Goal: Information Seeking & Learning: Learn about a topic

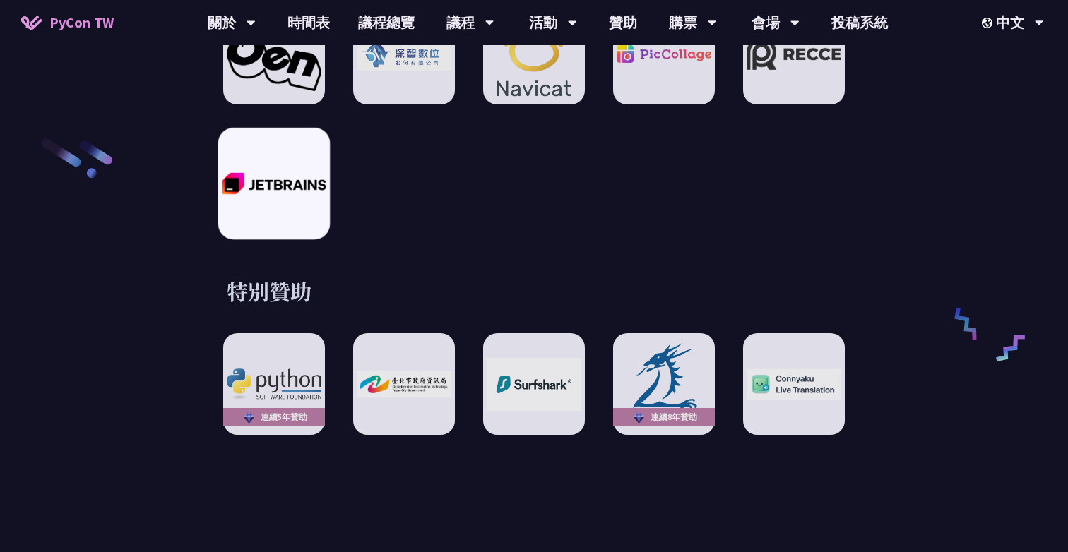
scroll to position [2298, 0]
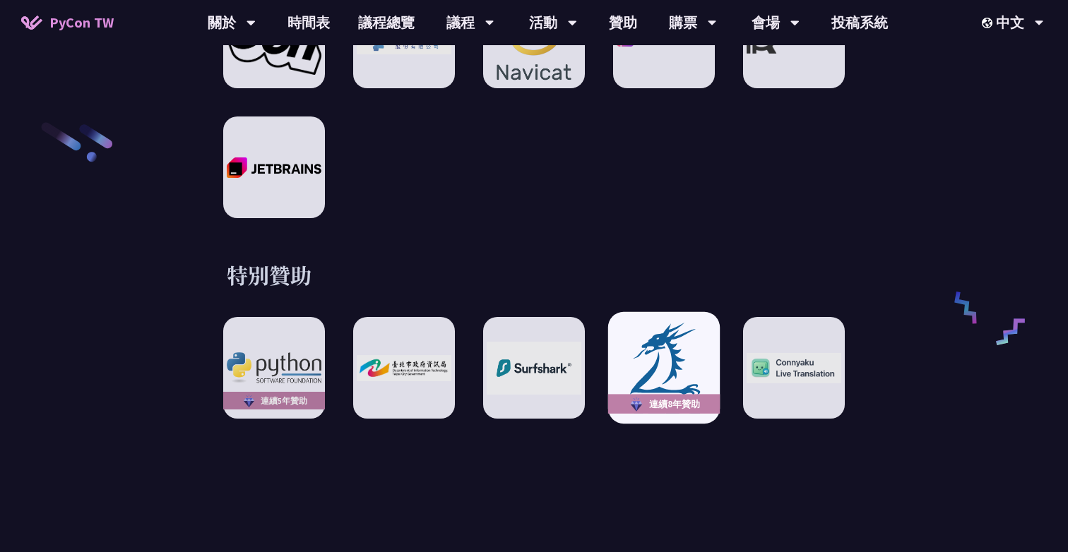
click at [667, 337] on img at bounding box center [664, 368] width 104 height 96
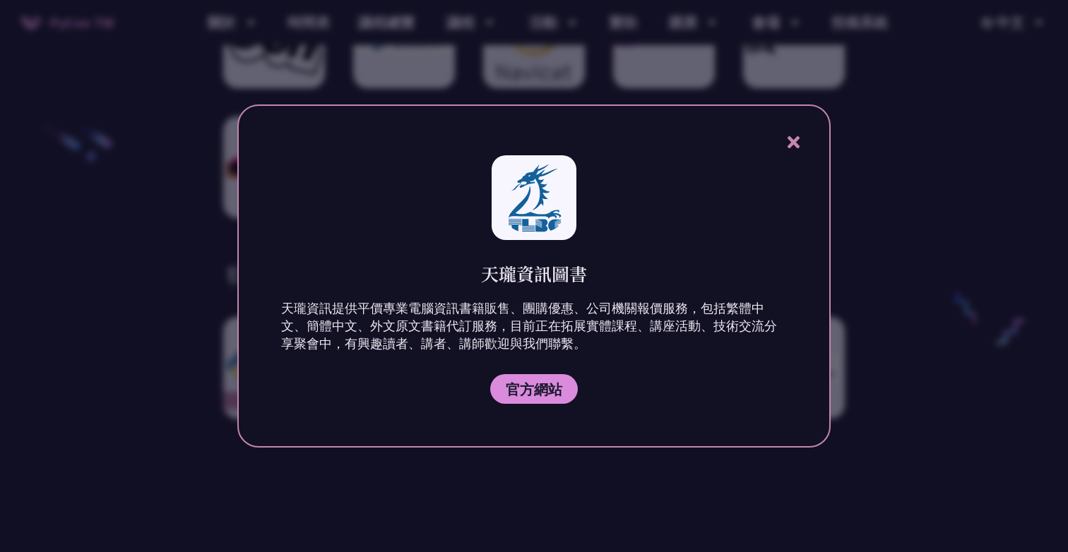
click at [795, 142] on icon at bounding box center [794, 143] width 18 height 18
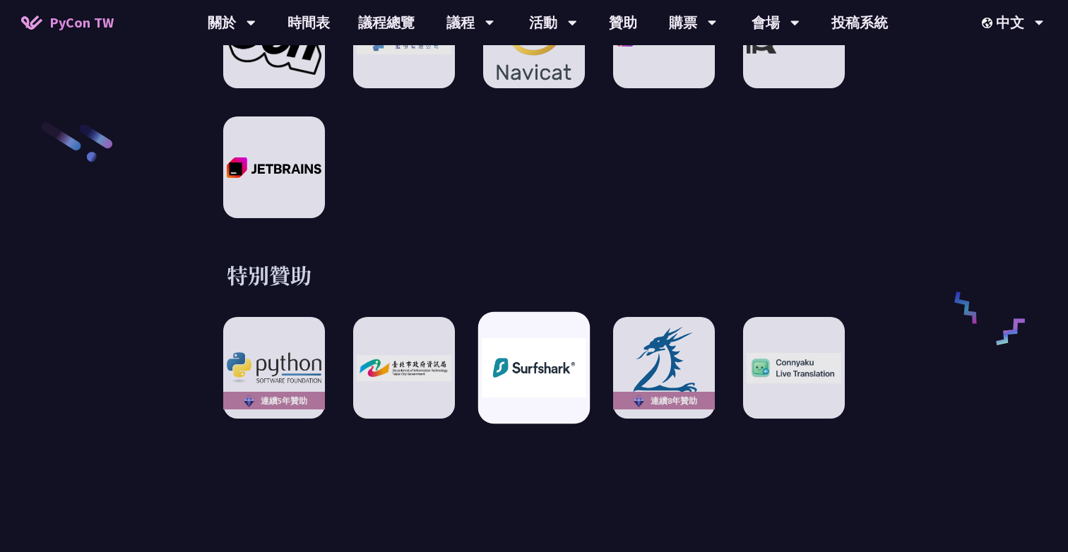
click at [532, 360] on img at bounding box center [534, 368] width 104 height 59
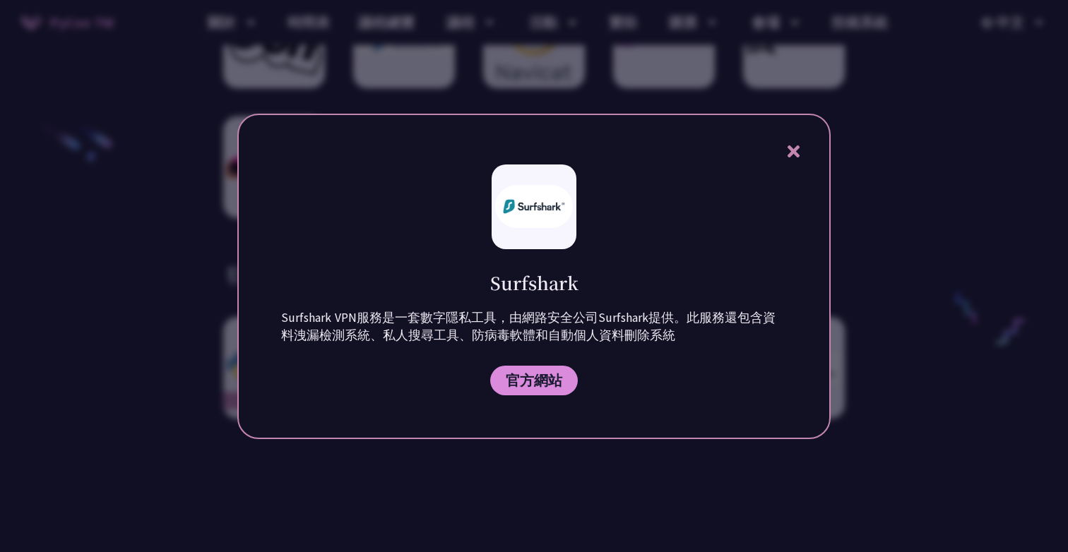
click at [795, 153] on icon at bounding box center [793, 152] width 12 height 12
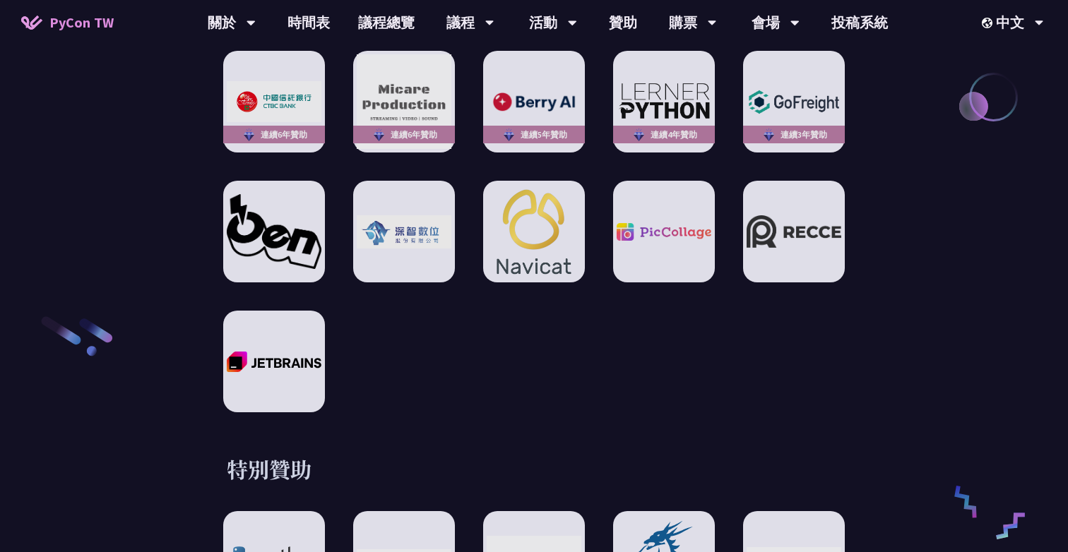
scroll to position [2027, 0]
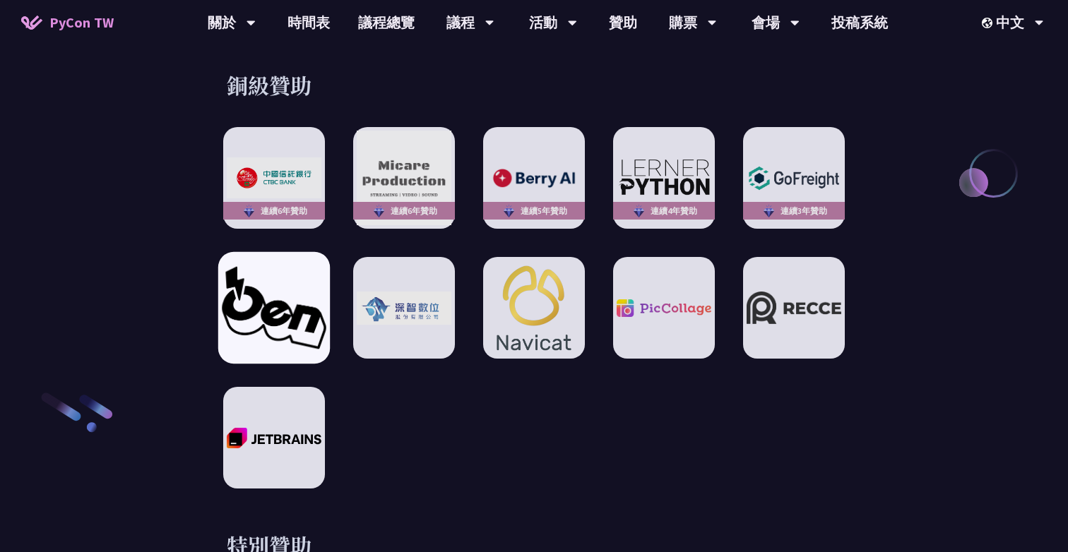
click at [249, 320] on img at bounding box center [274, 308] width 104 height 82
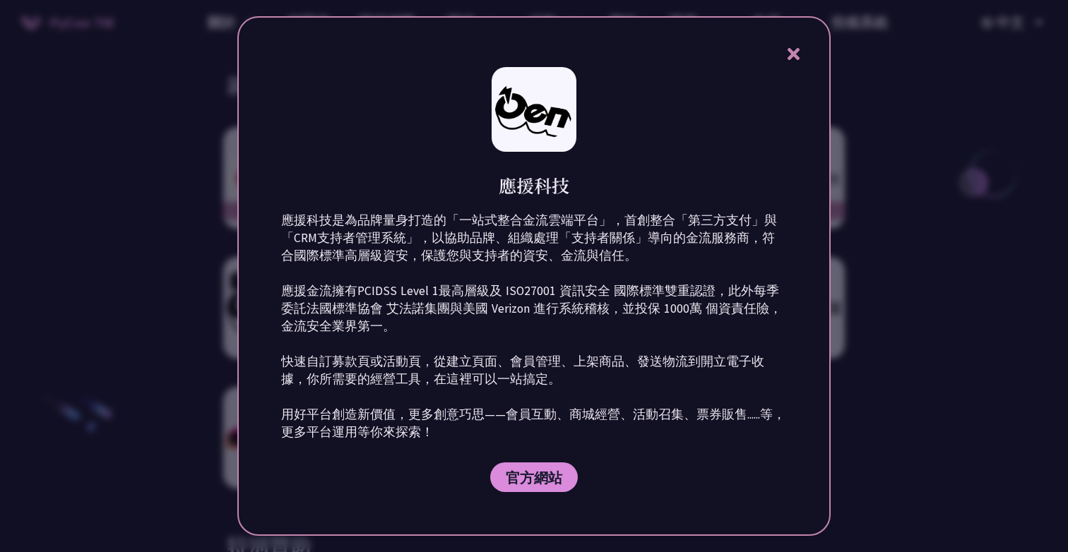
click at [799, 57] on icon at bounding box center [794, 54] width 18 height 18
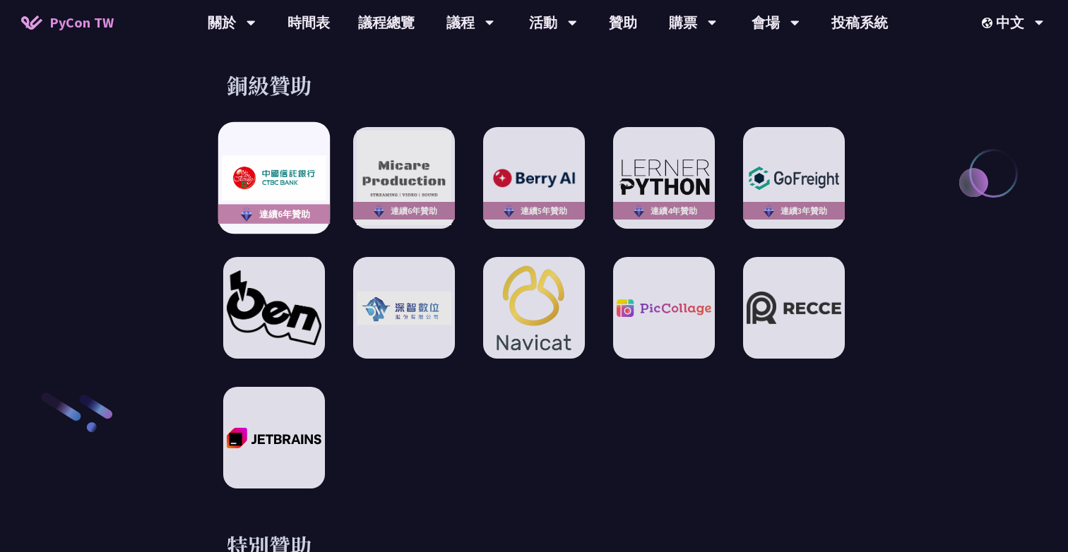
click at [290, 206] on div "連續6年贊助" at bounding box center [274, 215] width 112 height 20
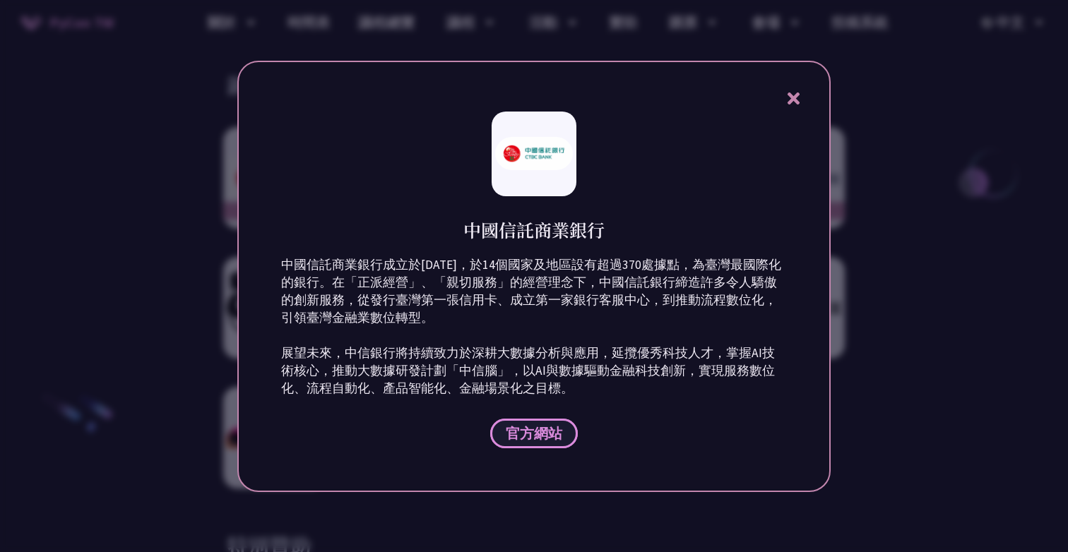
click at [547, 435] on span "官方網站" at bounding box center [534, 434] width 57 height 18
click at [792, 98] on icon at bounding box center [793, 99] width 12 height 12
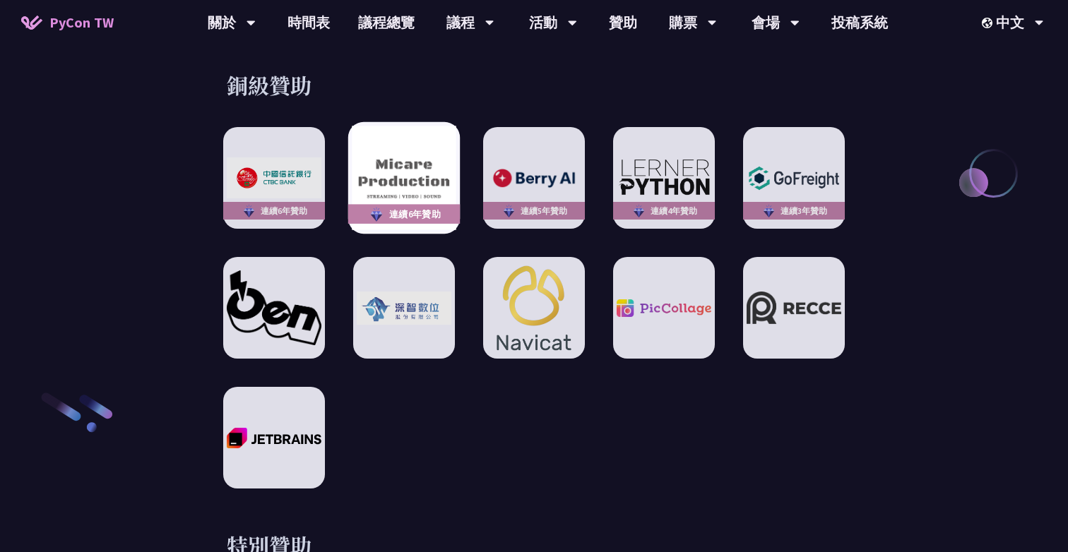
click at [400, 184] on img at bounding box center [404, 178] width 104 height 104
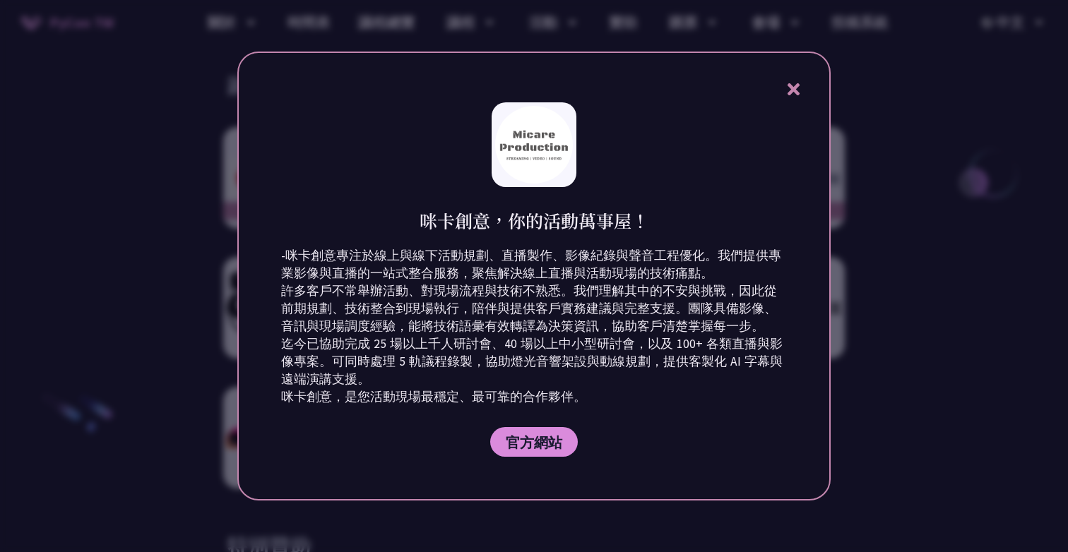
click at [799, 88] on icon at bounding box center [794, 90] width 18 height 18
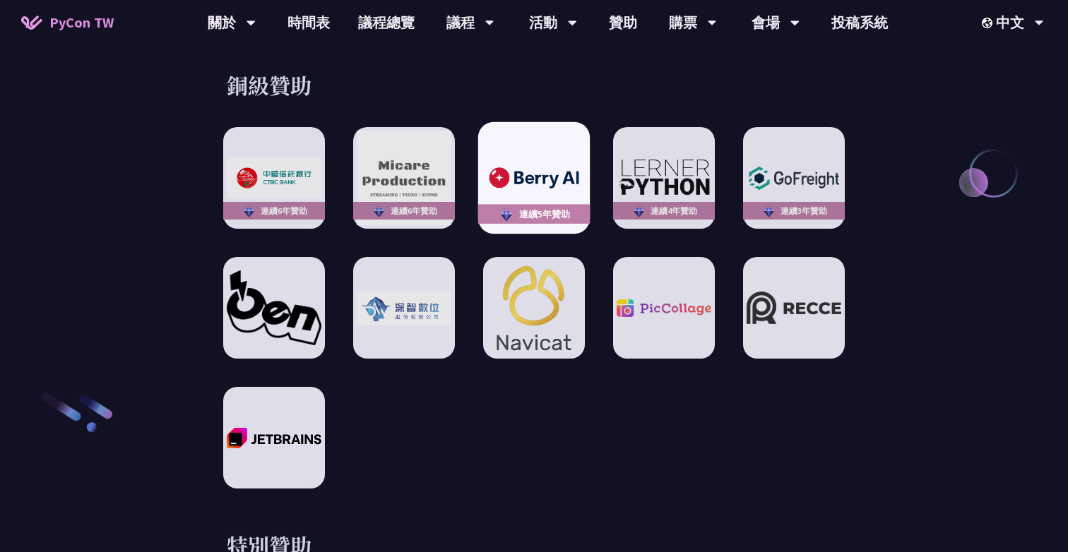
click at [547, 172] on img at bounding box center [534, 178] width 104 height 29
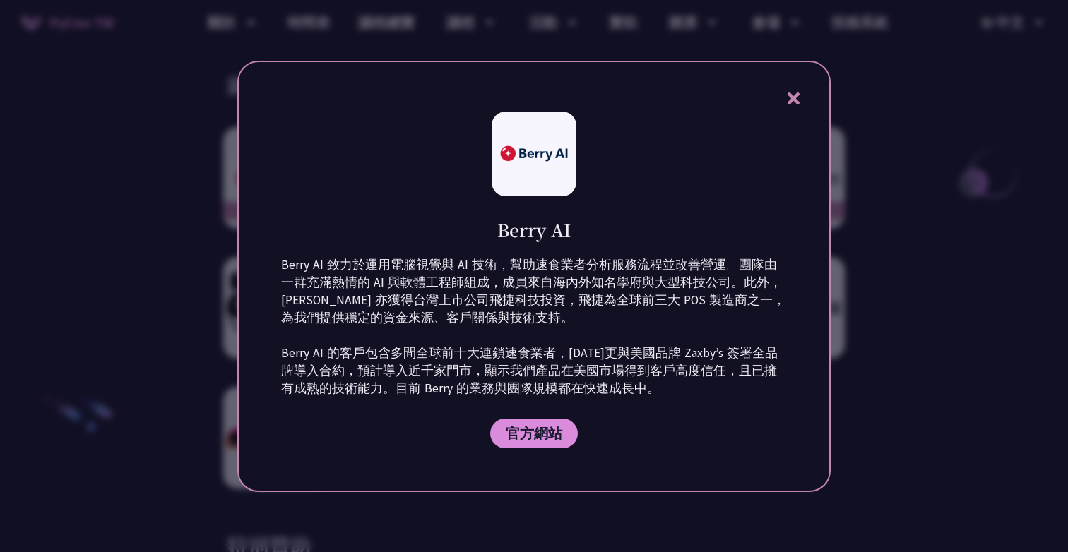
click at [797, 100] on icon at bounding box center [794, 99] width 18 height 18
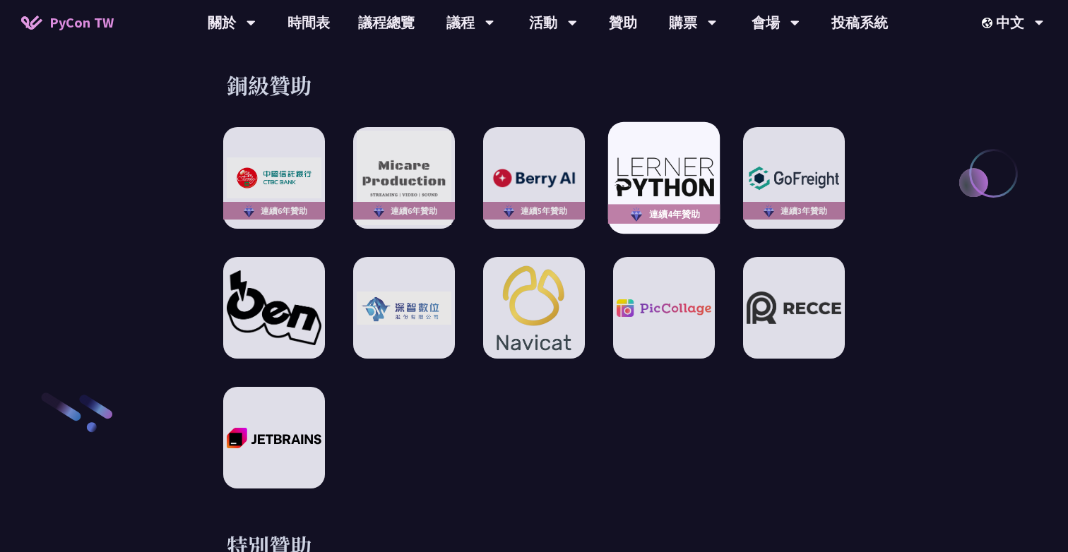
click at [692, 182] on img at bounding box center [664, 178] width 104 height 44
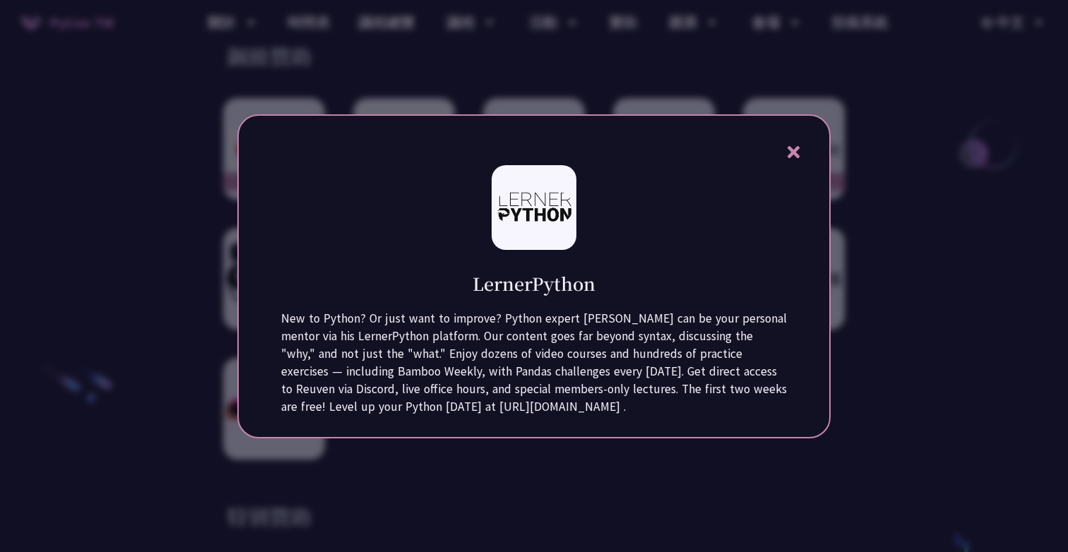
scroll to position [2050, 0]
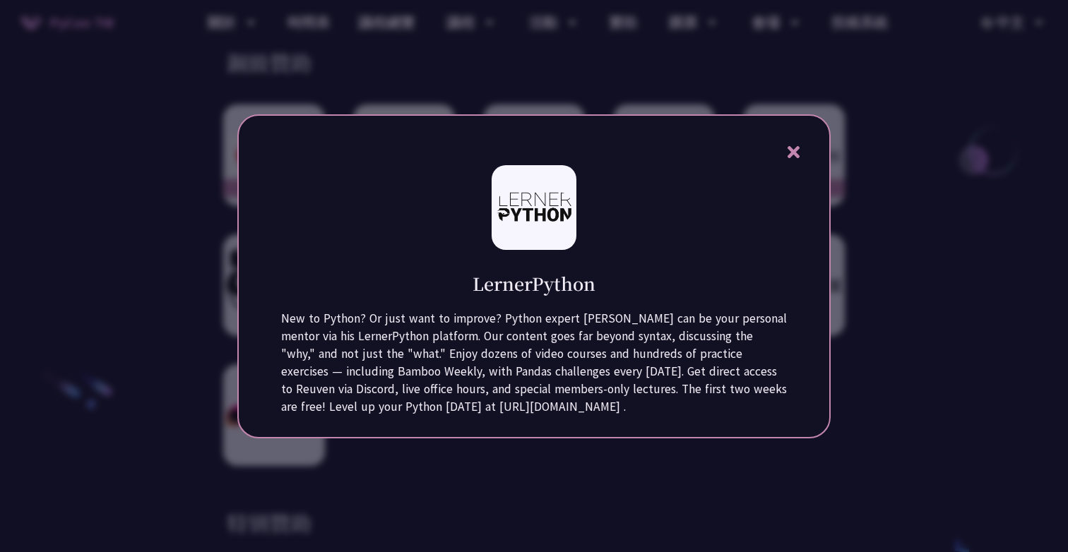
click at [487, 290] on h1 "LernerPython" at bounding box center [534, 283] width 123 height 25
click at [793, 153] on icon at bounding box center [793, 152] width 12 height 12
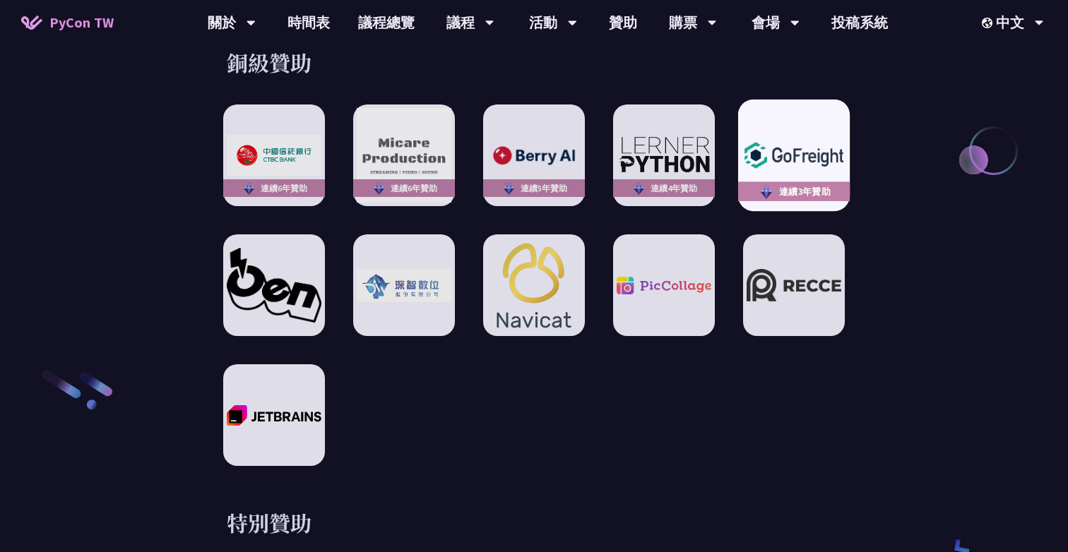
click at [806, 153] on img at bounding box center [794, 155] width 104 height 37
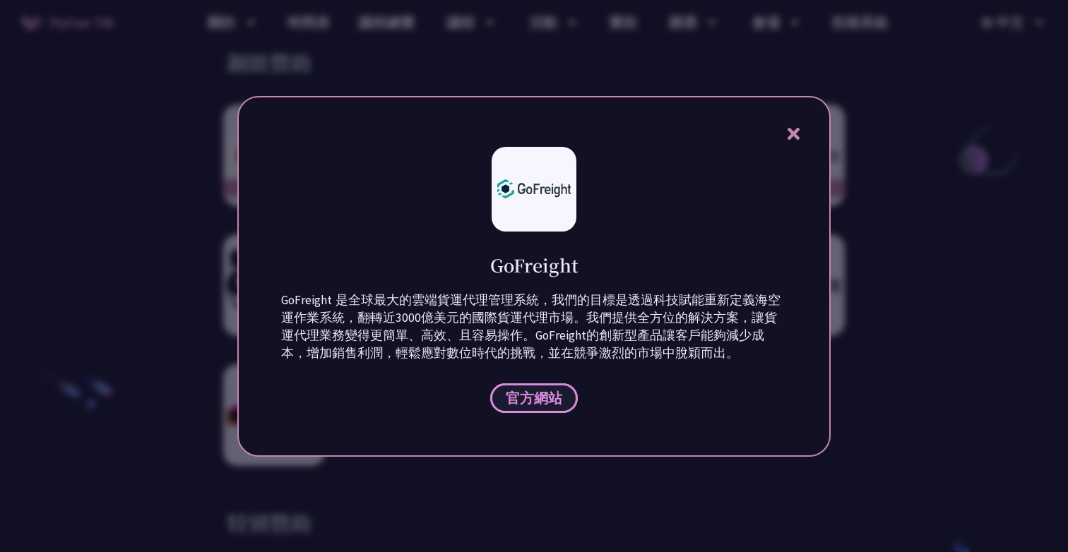
click at [528, 400] on span "官方網站" at bounding box center [534, 398] width 57 height 18
click at [792, 137] on icon at bounding box center [794, 134] width 18 height 18
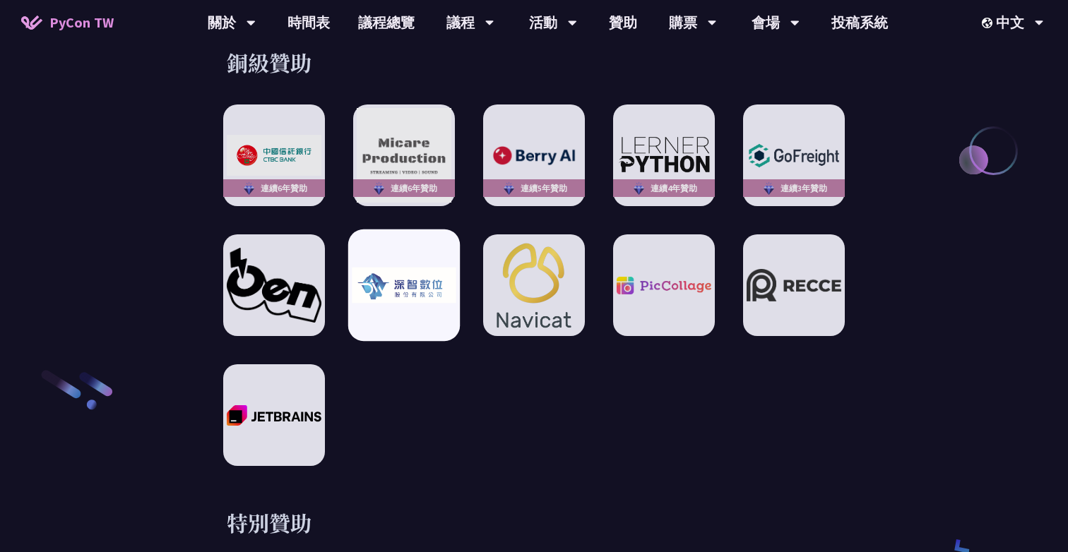
click at [391, 297] on div at bounding box center [404, 286] width 112 height 112
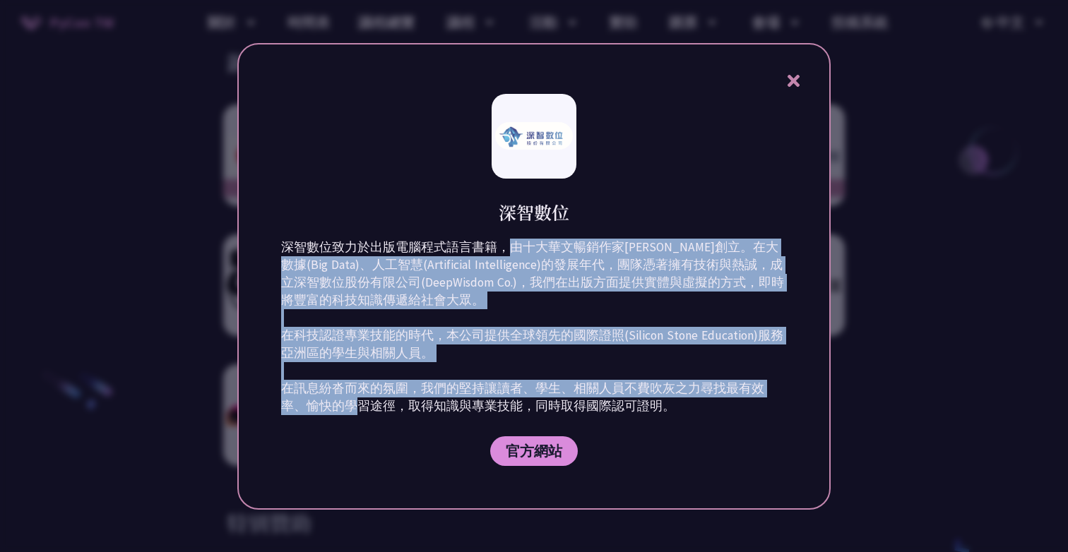
drag, startPoint x: 506, startPoint y: 247, endPoint x: 448, endPoint y: 398, distance: 161.9
click at [448, 398] on p "深智數位致力於出版電腦程式語言書籍，由十大華文暢銷作家[PERSON_NAME]創立。在大數據(Big Data)、人工智慧(Artificial Intel…" at bounding box center [534, 327] width 506 height 177
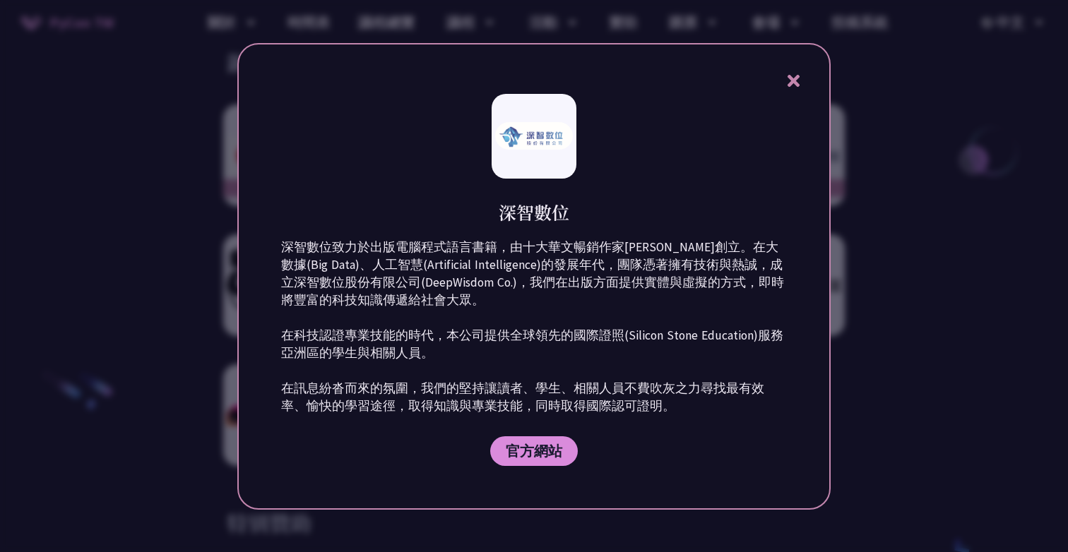
click at [790, 79] on icon at bounding box center [794, 81] width 18 height 18
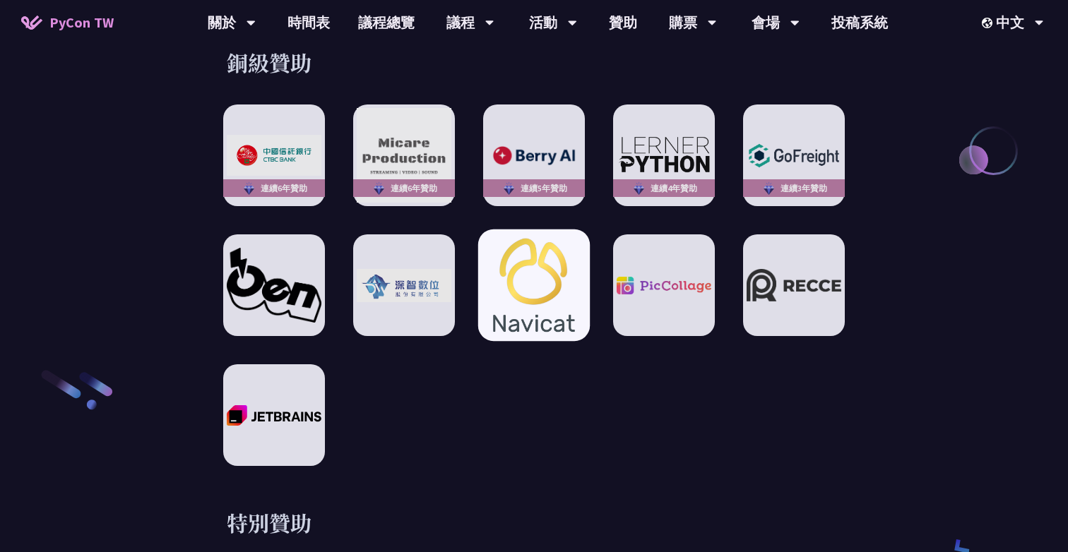
click at [562, 279] on img at bounding box center [534, 286] width 104 height 112
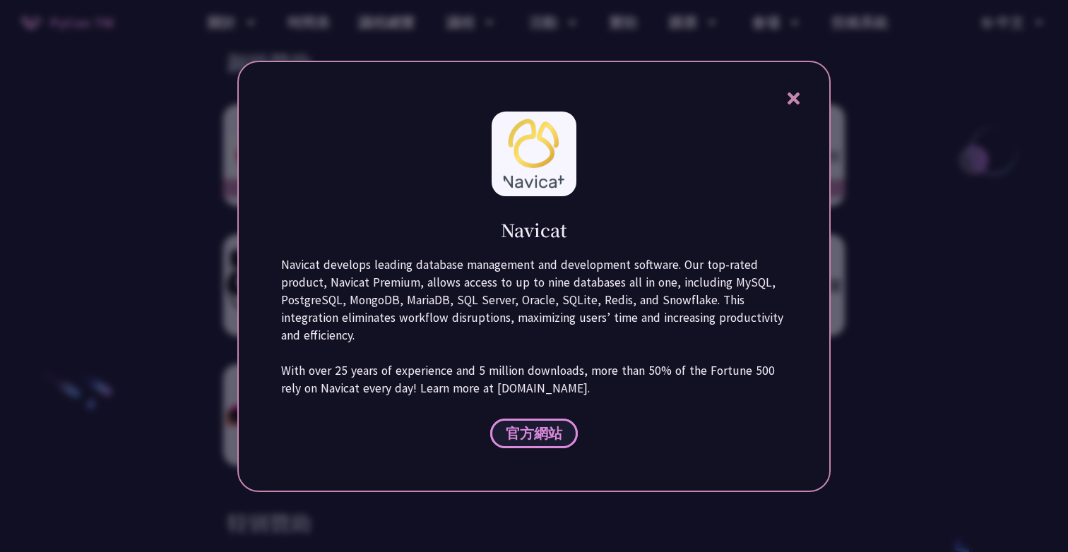
click at [538, 440] on span "官方網站" at bounding box center [534, 434] width 57 height 18
click at [790, 106] on icon at bounding box center [794, 99] width 18 height 18
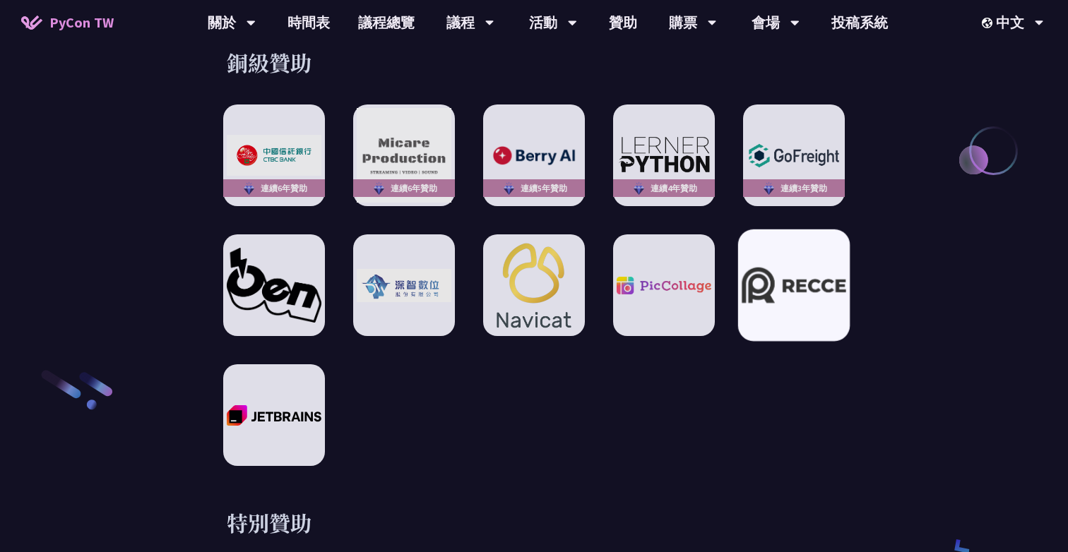
click at [767, 277] on img at bounding box center [794, 286] width 104 height 36
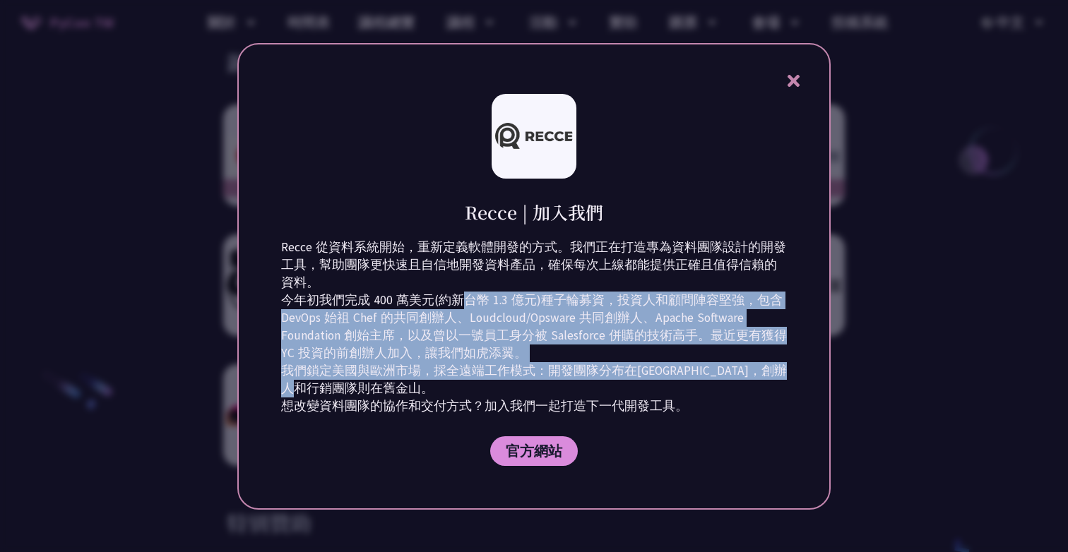
drag, startPoint x: 462, startPoint y: 300, endPoint x: 478, endPoint y: 386, distance: 87.7
click at [477, 385] on p "Recce 從資料系統開始，重新定義軟體開發的方式。我們正在打造專為資料團隊設計的開發工具，幫助團隊更快速且自信地開發資料產品，確保每次上線都能提供正確且值得…" at bounding box center [534, 327] width 506 height 177
click at [478, 386] on p "Recce 從資料系統開始，重新定義軟體開發的方式。我們正在打造專為資料團隊設計的開發工具，幫助團隊更快速且自信地開發資料產品，確保每次上線都能提供正確且值得…" at bounding box center [534, 327] width 506 height 177
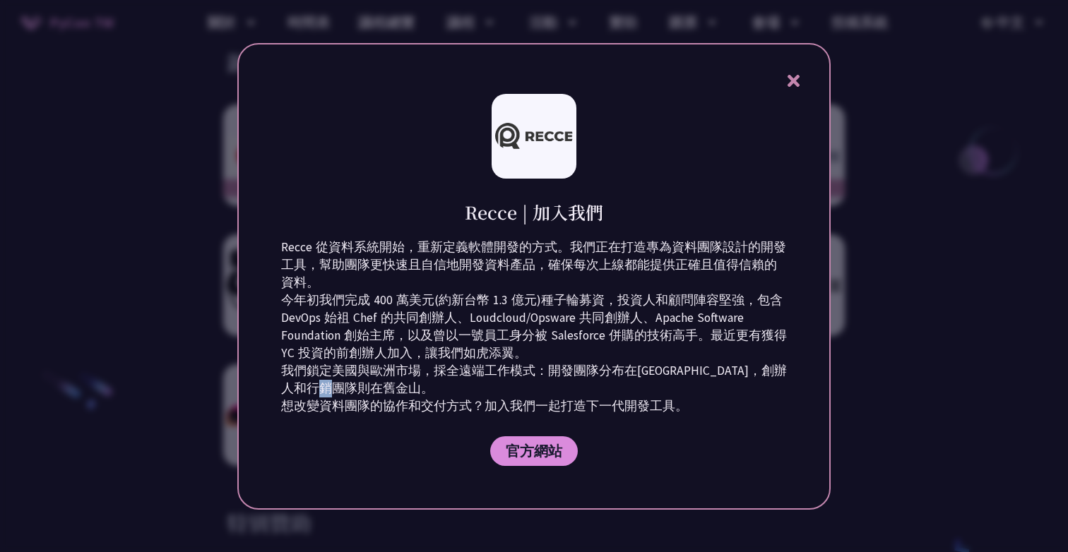
click at [478, 386] on p "Recce 從資料系統開始，重新定義軟體開發的方式。我們正在打造專為資料團隊設計的開發工具，幫助團隊更快速且自信地開發資料產品，確保每次上線都能提供正確且值得…" at bounding box center [534, 327] width 506 height 177
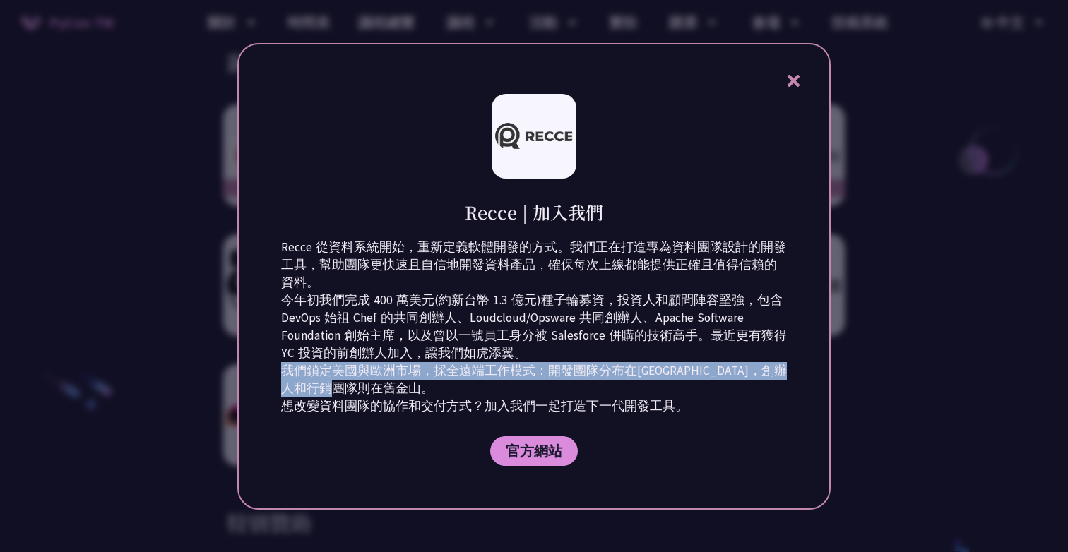
click at [478, 386] on p "Recce 從資料系統開始，重新定義軟體開發的方式。我們正在打造專為資料團隊設計的開發工具，幫助團隊更快速且自信地開發資料產品，確保每次上線都能提供正確且值得…" at bounding box center [534, 327] width 506 height 177
click at [500, 373] on p "Recce 從資料系統開始，重新定義軟體開發的方式。我們正在打造專為資料團隊設計的開發工具，幫助團隊更快速且自信地開發資料產品，確保每次上線都能提供正確且值得…" at bounding box center [534, 327] width 506 height 177
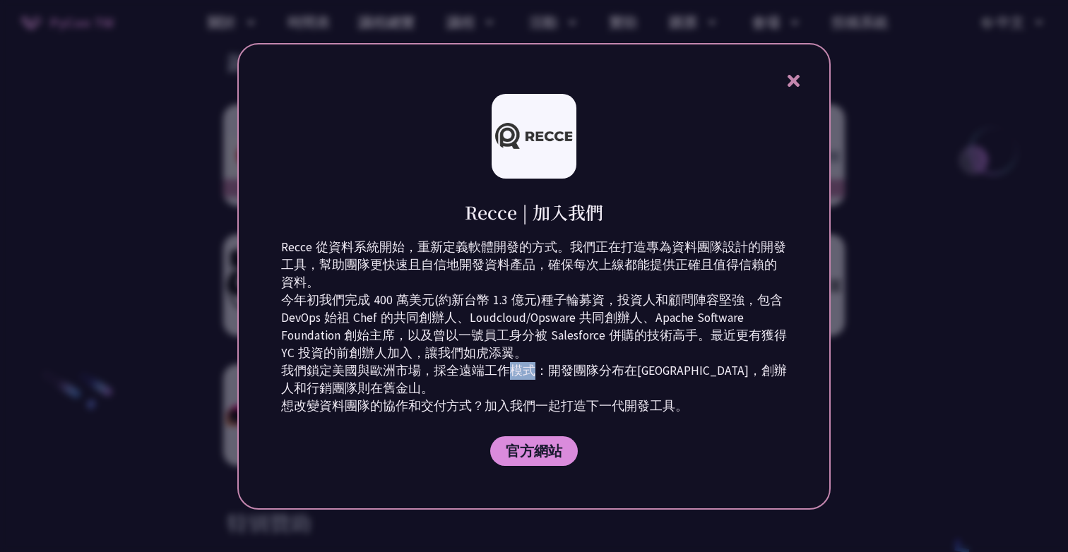
click at [500, 373] on p "Recce 從資料系統開始，重新定義軟體開發的方式。我們正在打造專為資料團隊設計的開發工具，幫助團隊更快速且自信地開發資料產品，確保每次上線都能提供正確且值得…" at bounding box center [534, 327] width 506 height 177
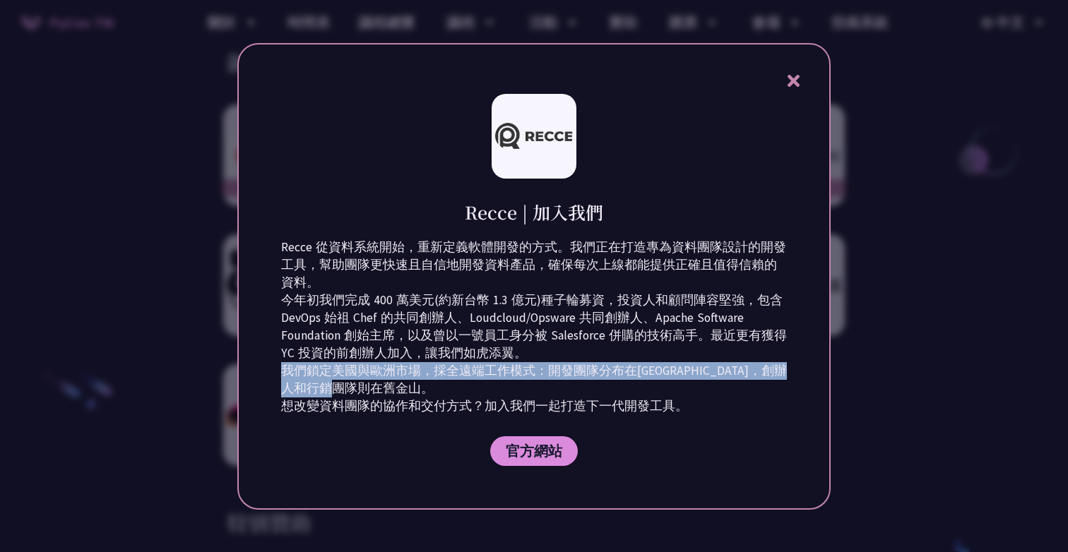
click at [500, 373] on p "Recce 從資料系統開始，重新定義軟體開發的方式。我們正在打造專為資料團隊設計的開發工具，幫助團隊更快速且自信地開發資料產品，確保每次上線都能提供正確且值得…" at bounding box center [534, 327] width 506 height 177
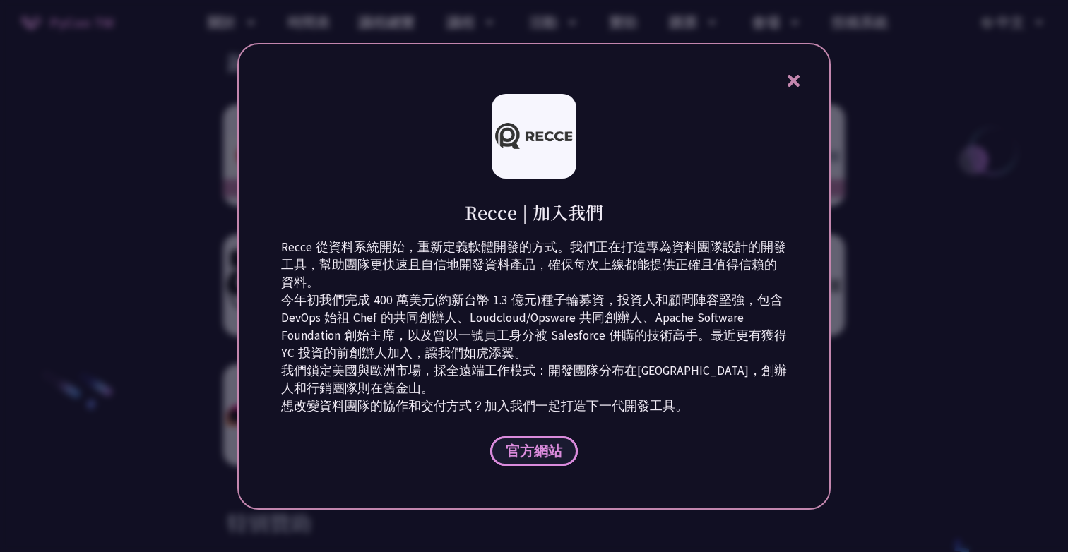
click at [531, 450] on span "官方網站" at bounding box center [534, 451] width 57 height 18
click at [792, 81] on icon at bounding box center [793, 81] width 12 height 12
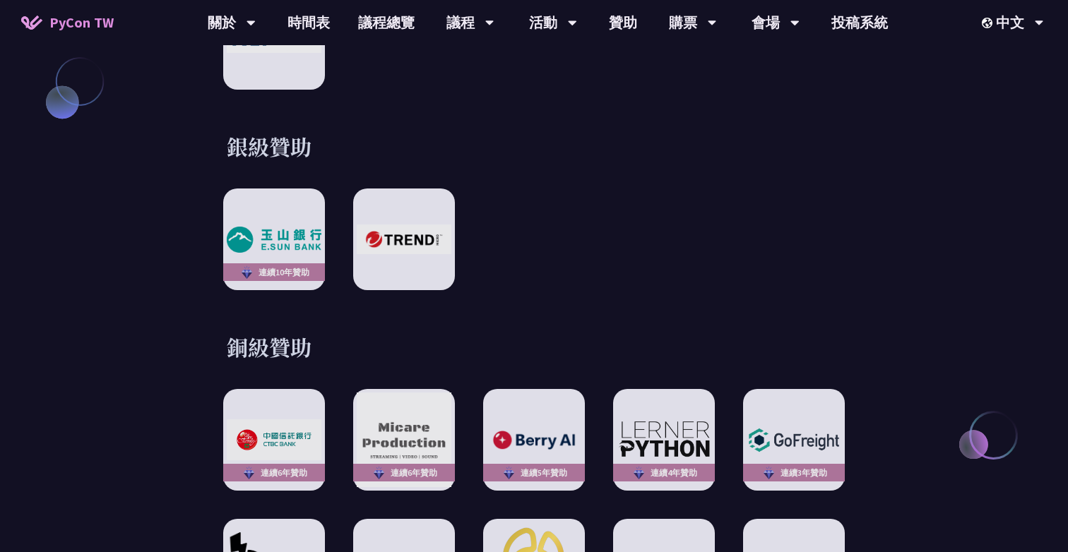
scroll to position [1727, 0]
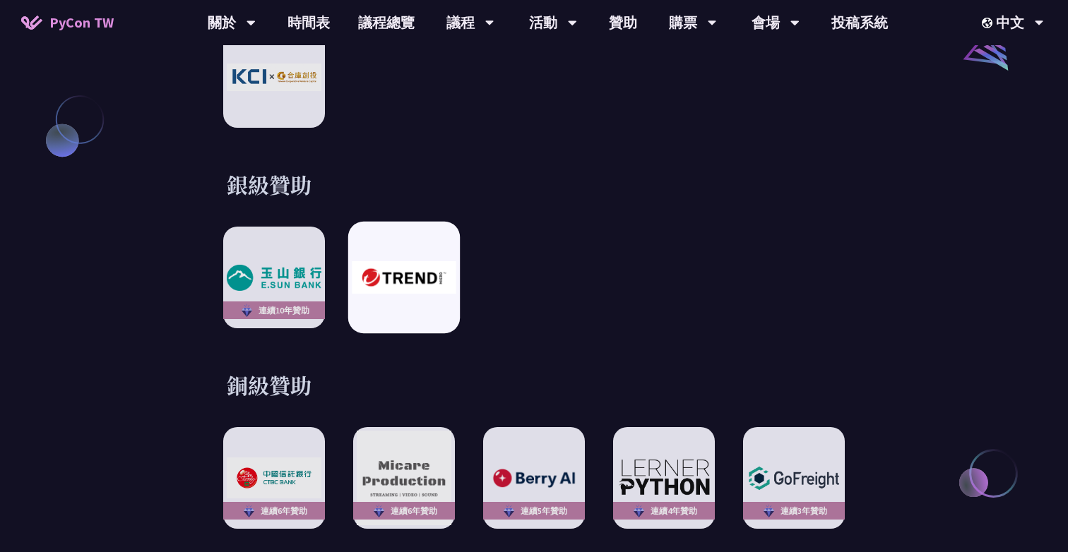
click at [404, 270] on img at bounding box center [404, 277] width 104 height 32
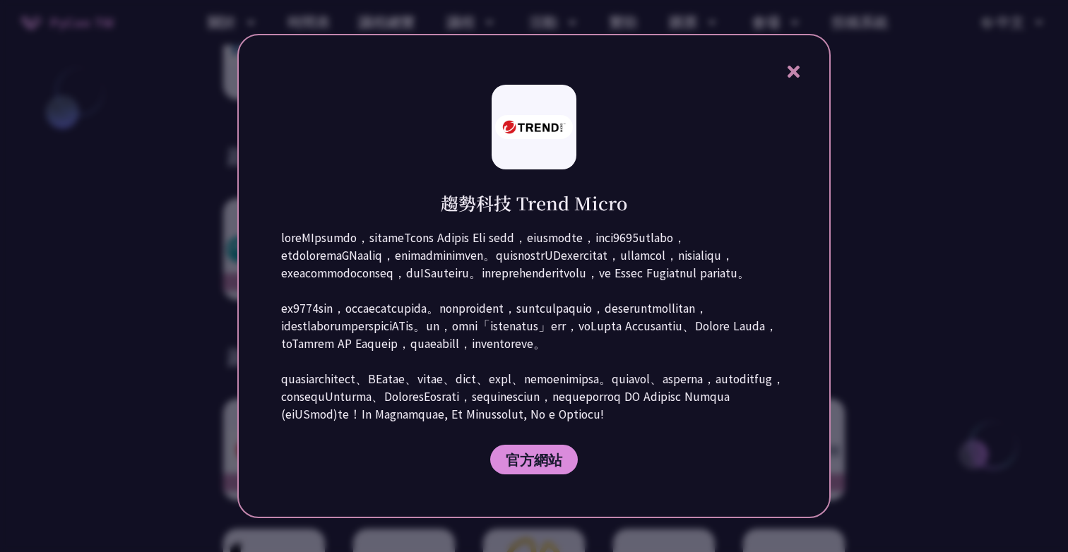
scroll to position [1755, 0]
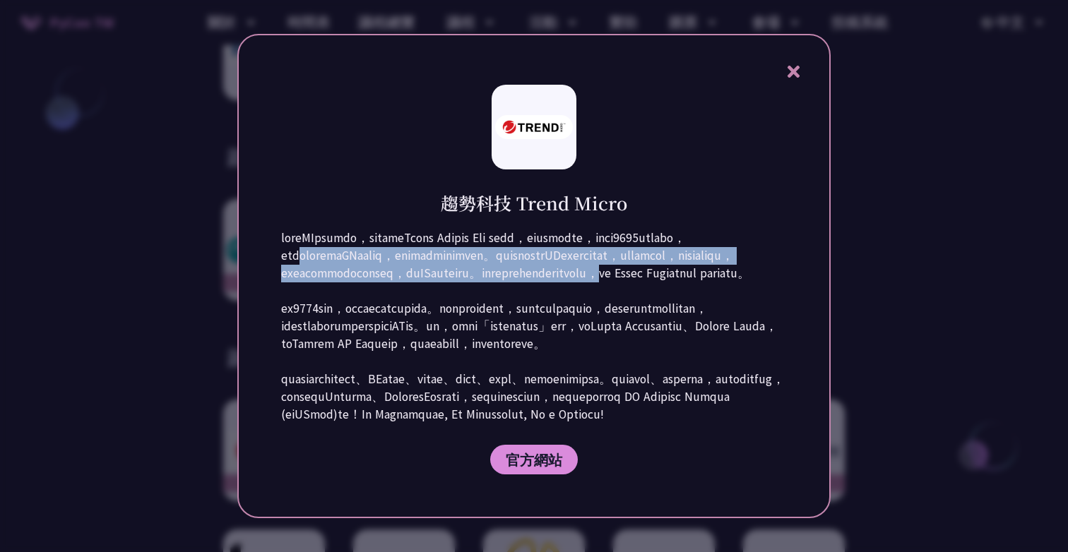
drag, startPoint x: 483, startPoint y: 205, endPoint x: 401, endPoint y: 269, distance: 104.1
click at [401, 269] on p at bounding box center [534, 327] width 506 height 194
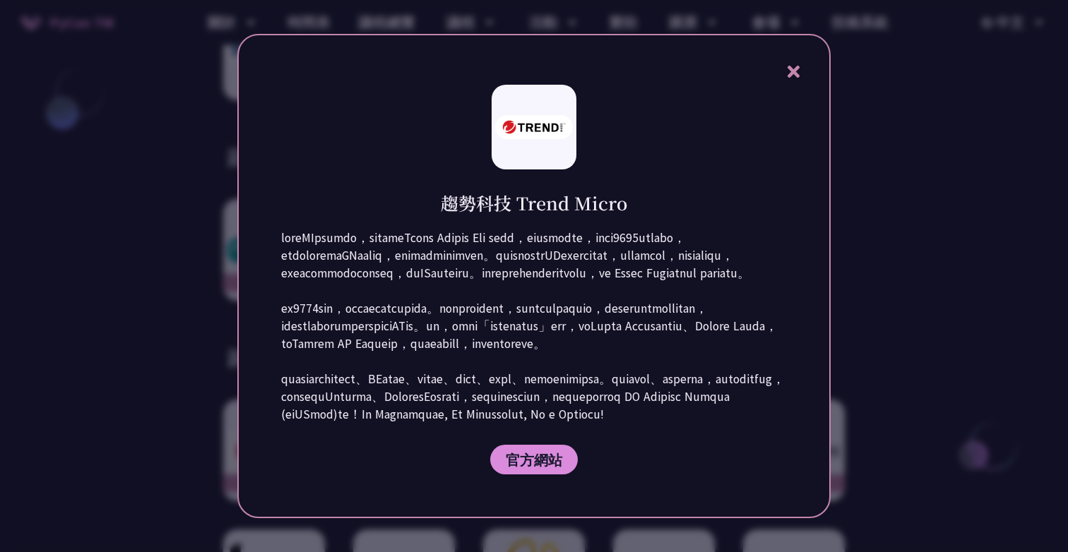
click at [438, 266] on p at bounding box center [534, 327] width 506 height 194
drag, startPoint x: 438, startPoint y: 266, endPoint x: 479, endPoint y: 266, distance: 41.0
click at [479, 266] on p at bounding box center [534, 327] width 506 height 194
click at [444, 267] on p at bounding box center [534, 327] width 506 height 194
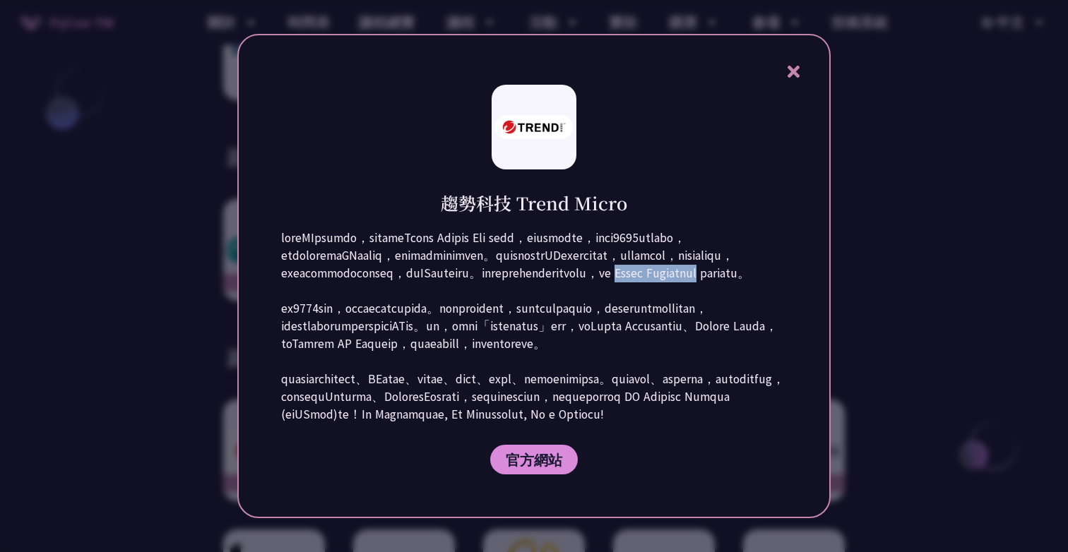
drag, startPoint x: 444, startPoint y: 267, endPoint x: 478, endPoint y: 265, distance: 34.0
click at [478, 265] on p at bounding box center [534, 327] width 506 height 194
click at [790, 66] on icon at bounding box center [793, 72] width 12 height 12
